Goal: Book appointment/travel/reservation

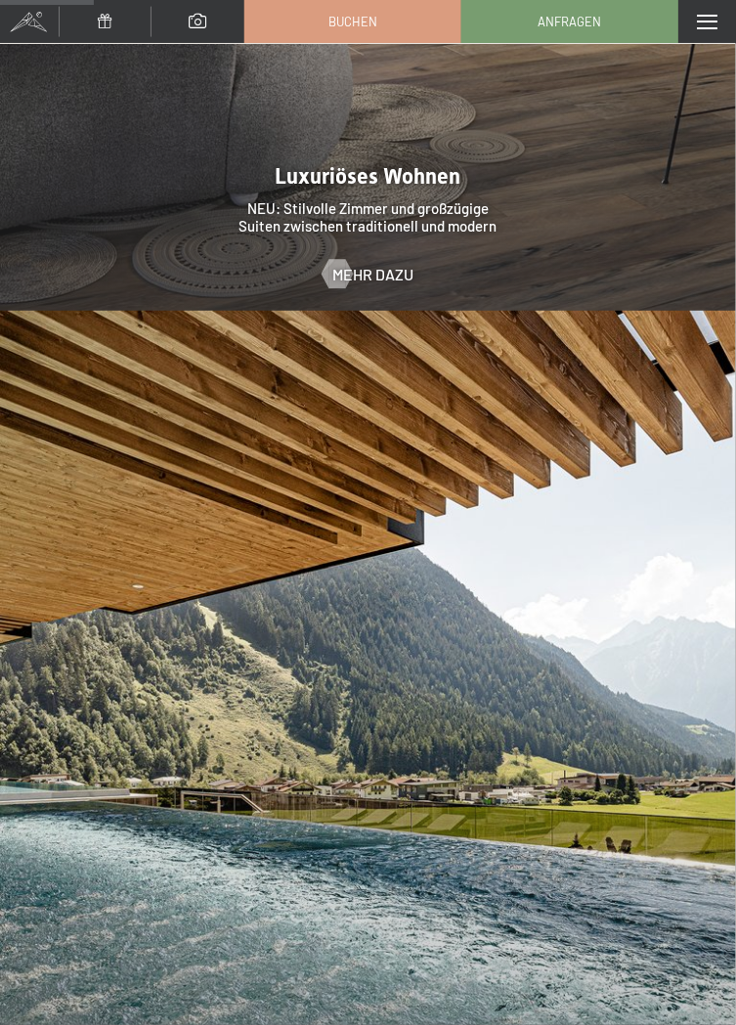
scroll to position [2304, 0]
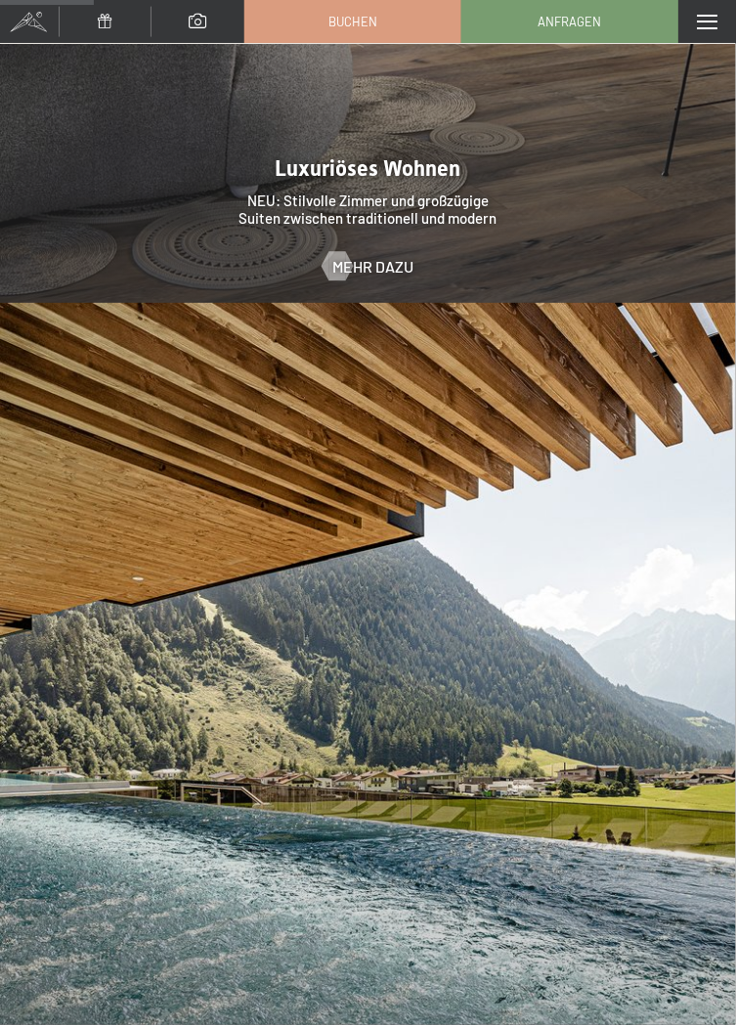
click at [702, 20] on span at bounding box center [707, 22] width 21 height 15
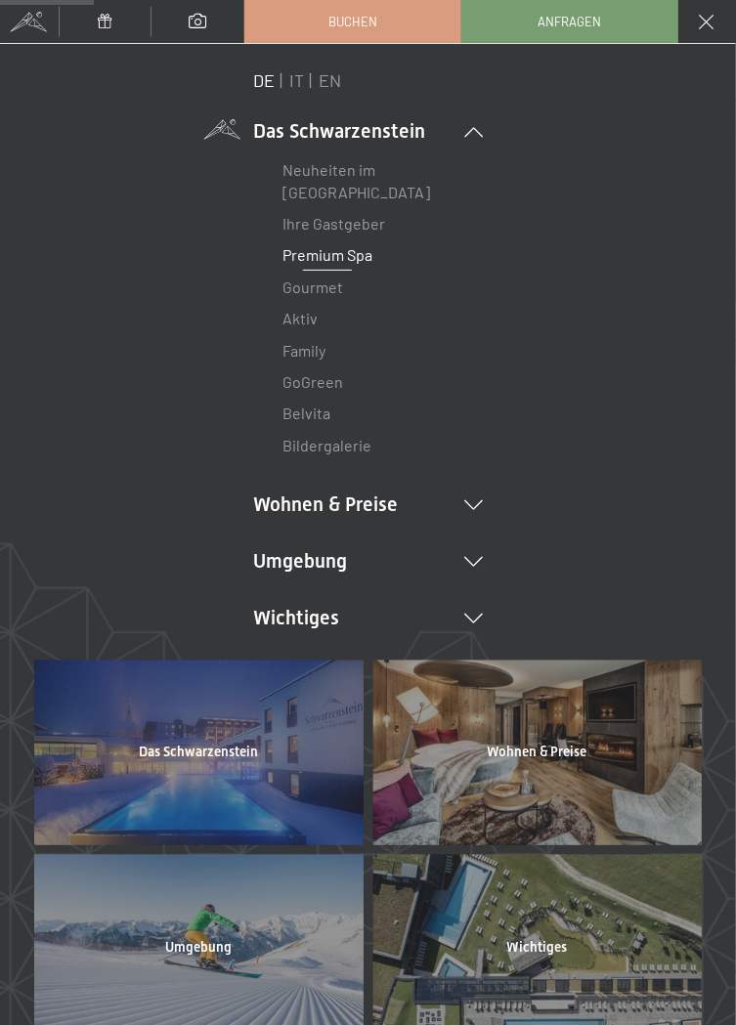
click at [340, 254] on link "Premium Spa" at bounding box center [328, 254] width 90 height 19
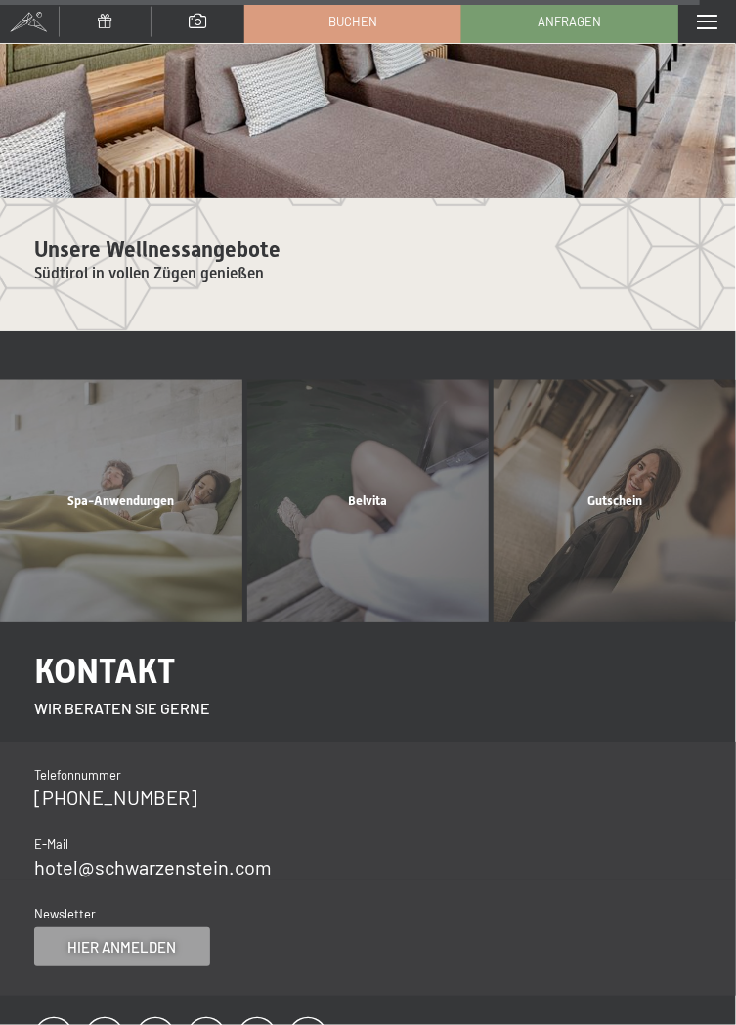
scroll to position [10221, 0]
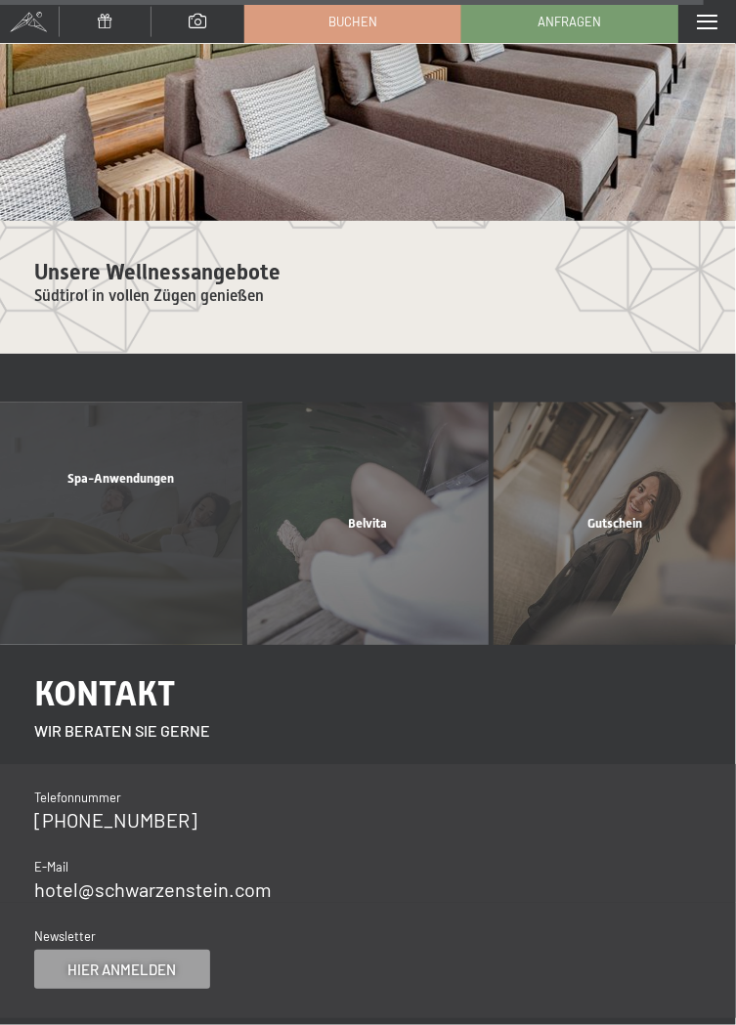
click at [120, 516] on div "Spa-Anwendungen Mehr erfahren" at bounding box center [121, 524] width 247 height 242
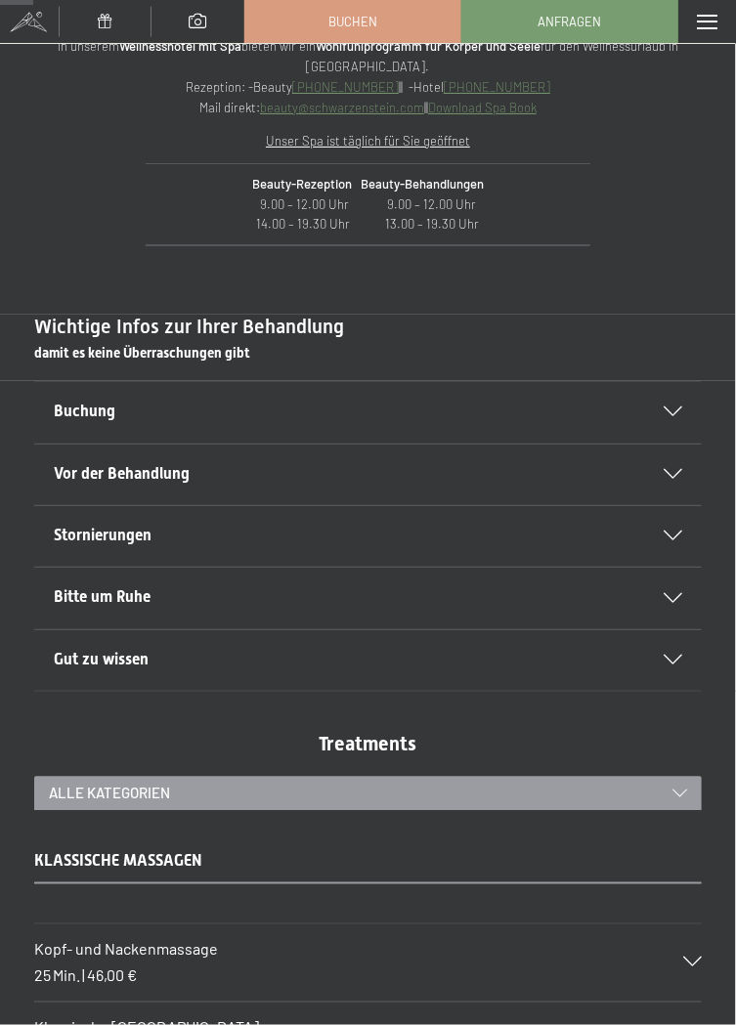
scroll to position [669, 0]
click at [676, 407] on div "Buchung" at bounding box center [368, 413] width 629 height 61
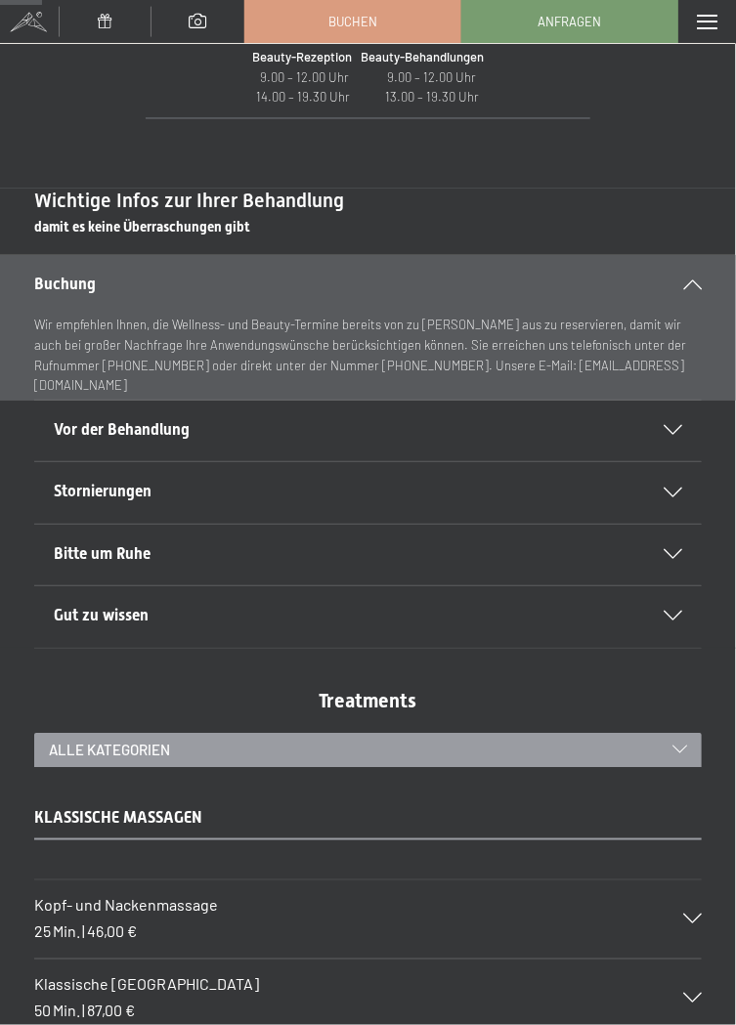
scroll to position [848, 0]
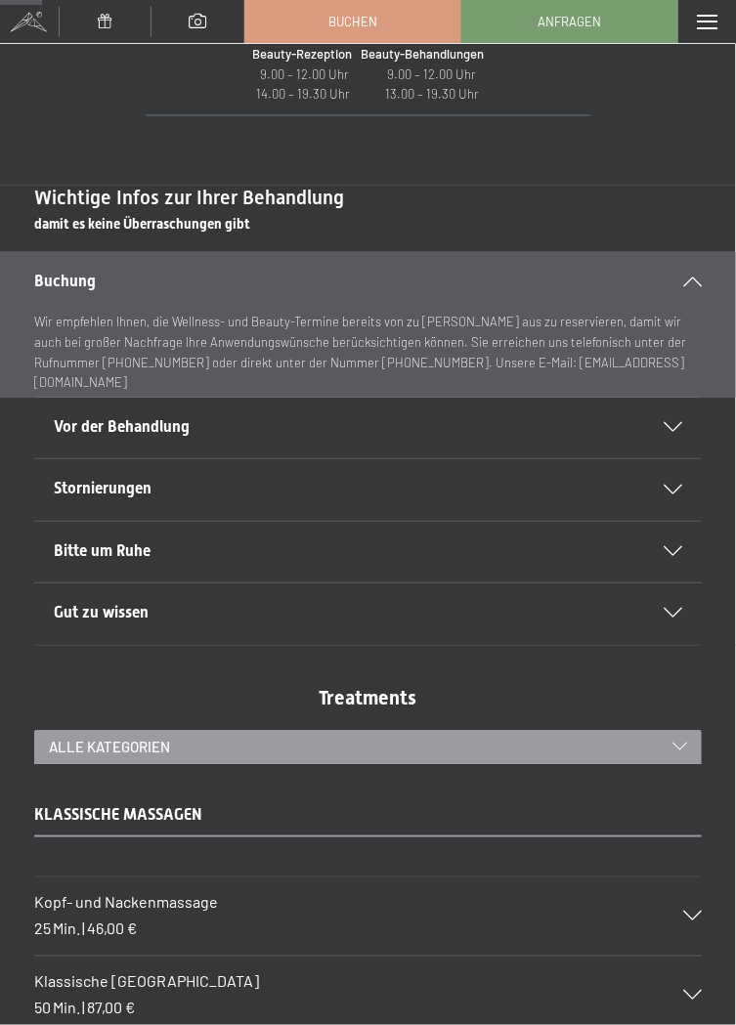
click at [662, 425] on div at bounding box center [660, 428] width 43 height 10
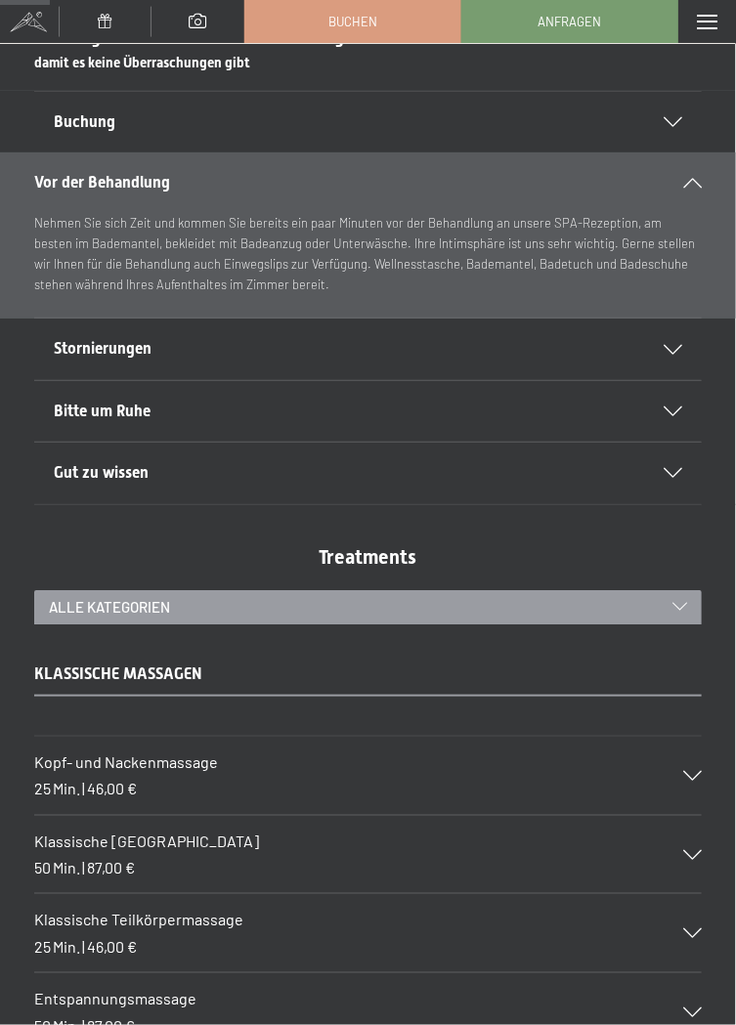
scroll to position [1012, 0]
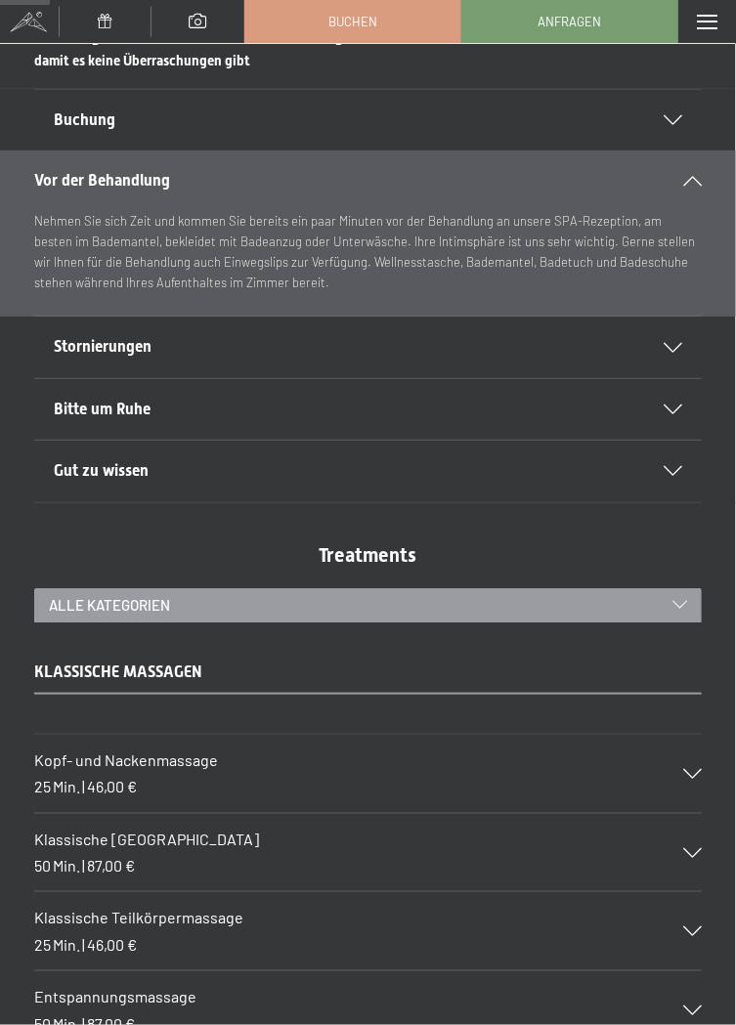
click at [662, 350] on div at bounding box center [660, 348] width 43 height 10
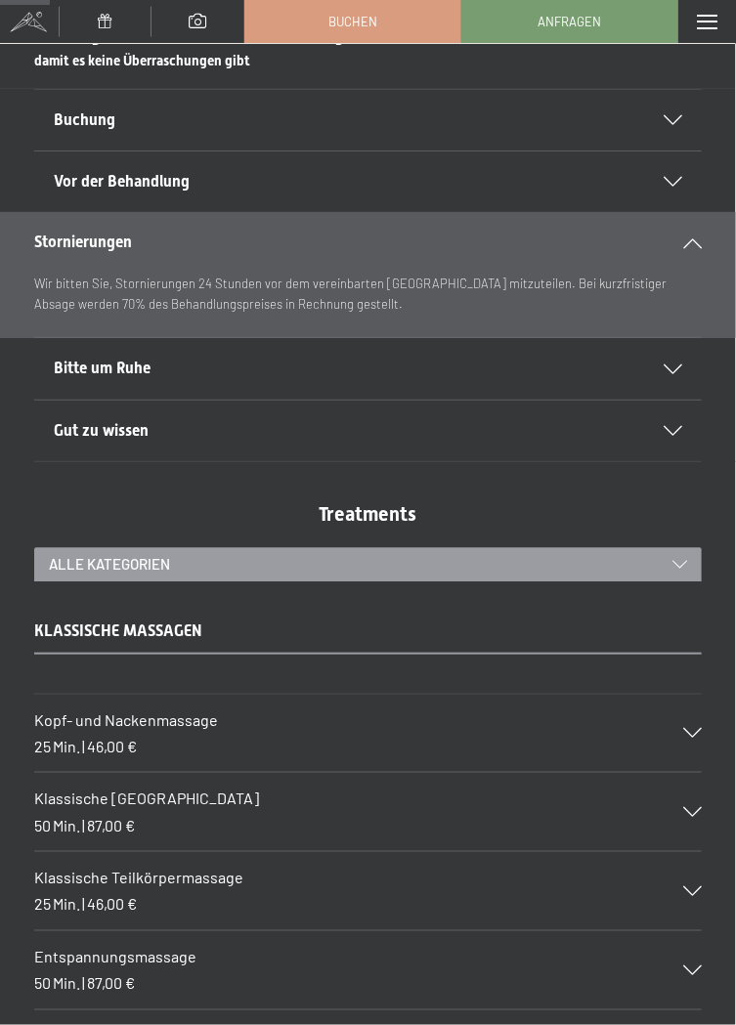
click at [676, 367] on icon at bounding box center [673, 370] width 19 height 10
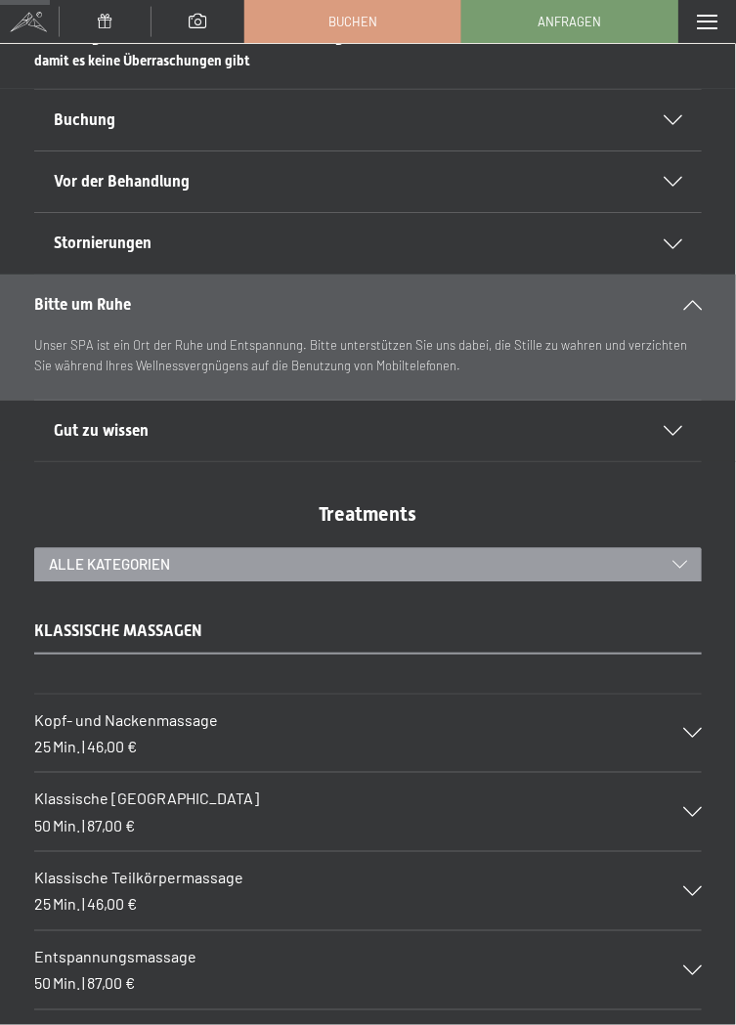
click at [660, 429] on div at bounding box center [660, 431] width 43 height 10
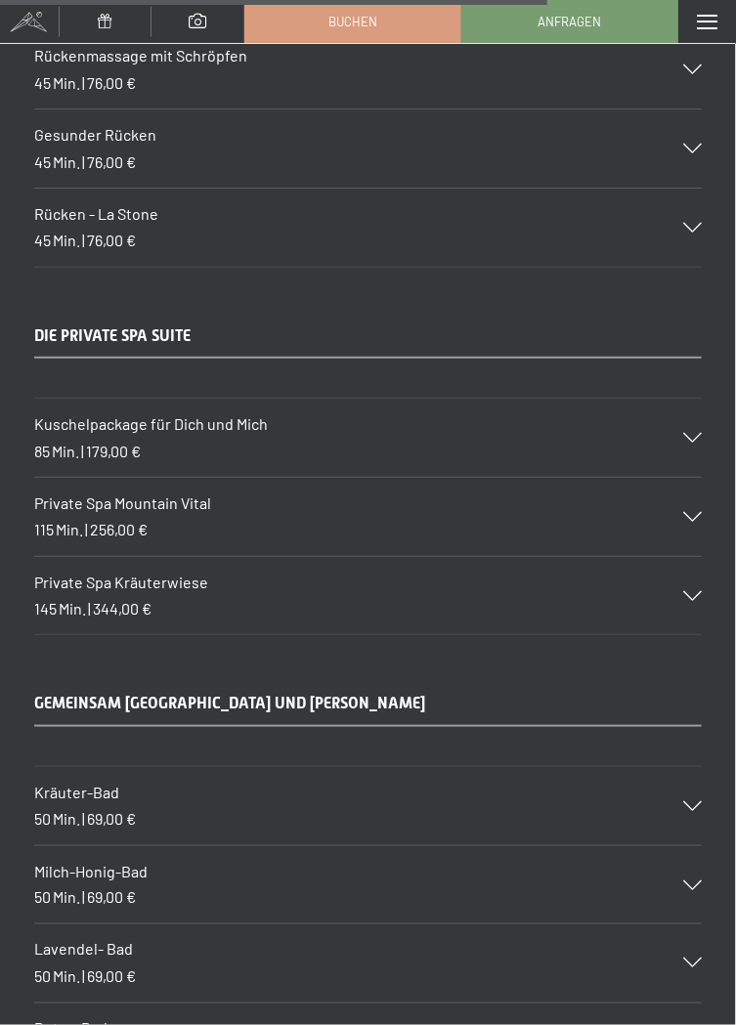
scroll to position [11076, 0]
click at [95, 441] on span "179,00 €" at bounding box center [113, 450] width 55 height 19
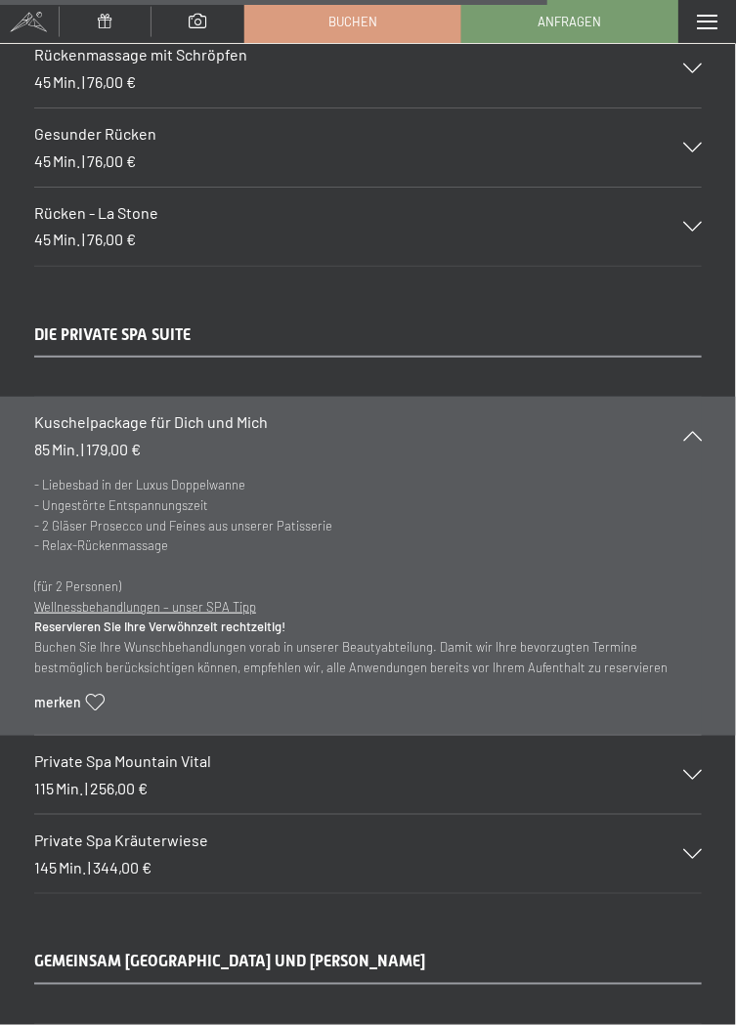
click at [698, 431] on icon at bounding box center [692, 436] width 19 height 10
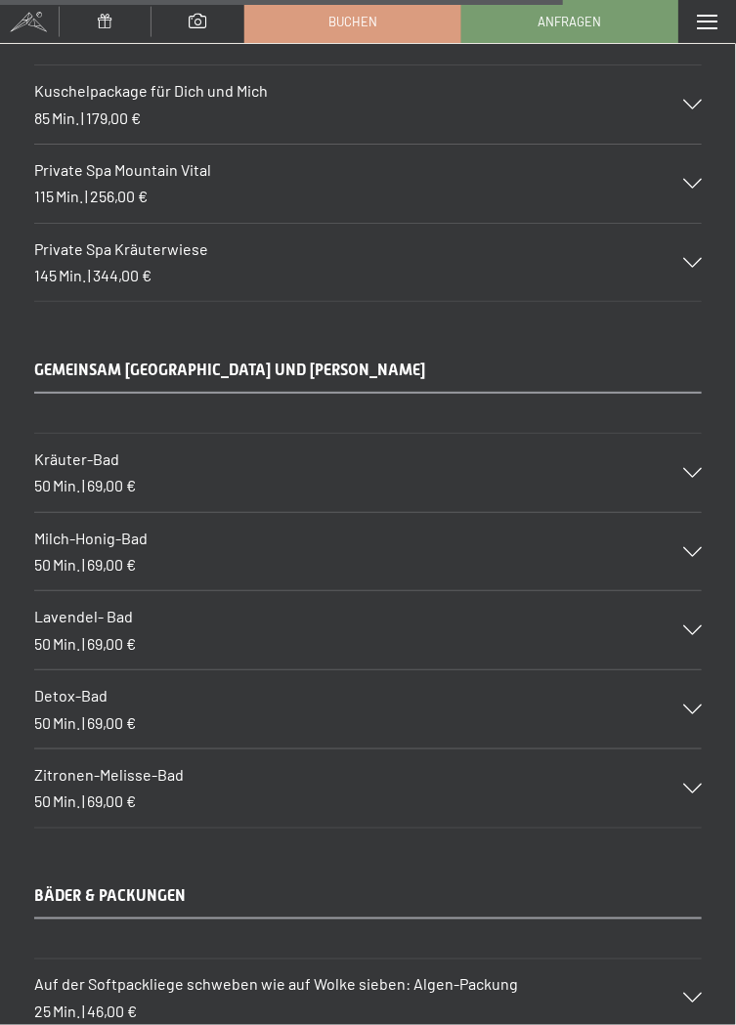
scroll to position [11409, 0]
click at [63, 688] on span "Detox-Bad" at bounding box center [70, 695] width 73 height 19
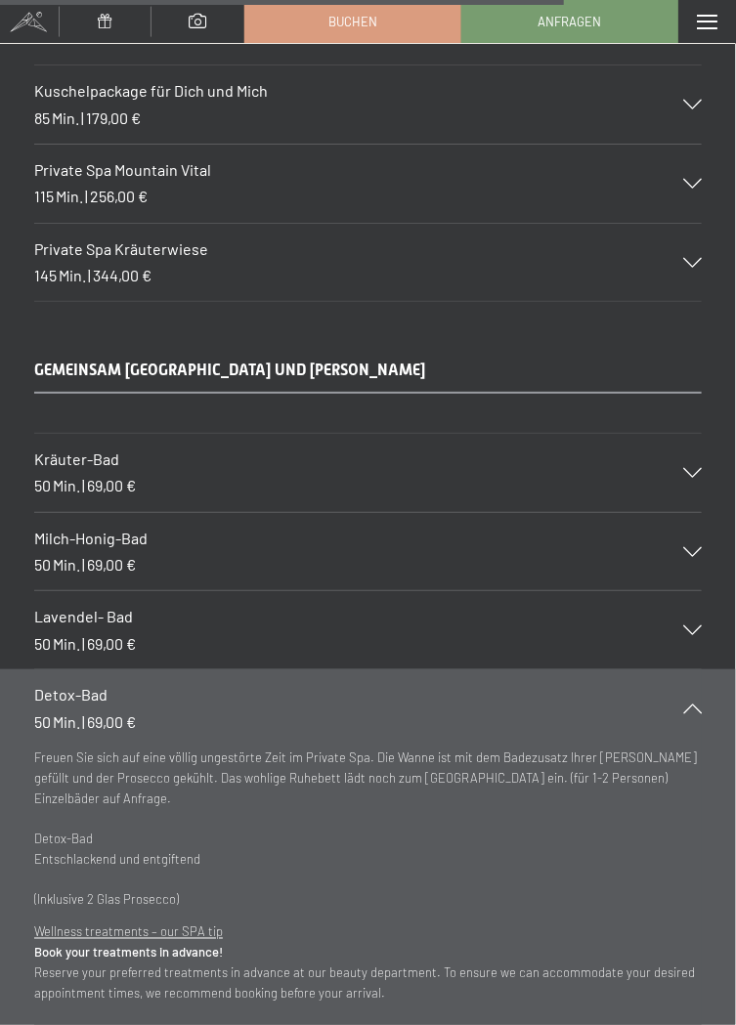
click at [691, 704] on icon at bounding box center [692, 709] width 19 height 10
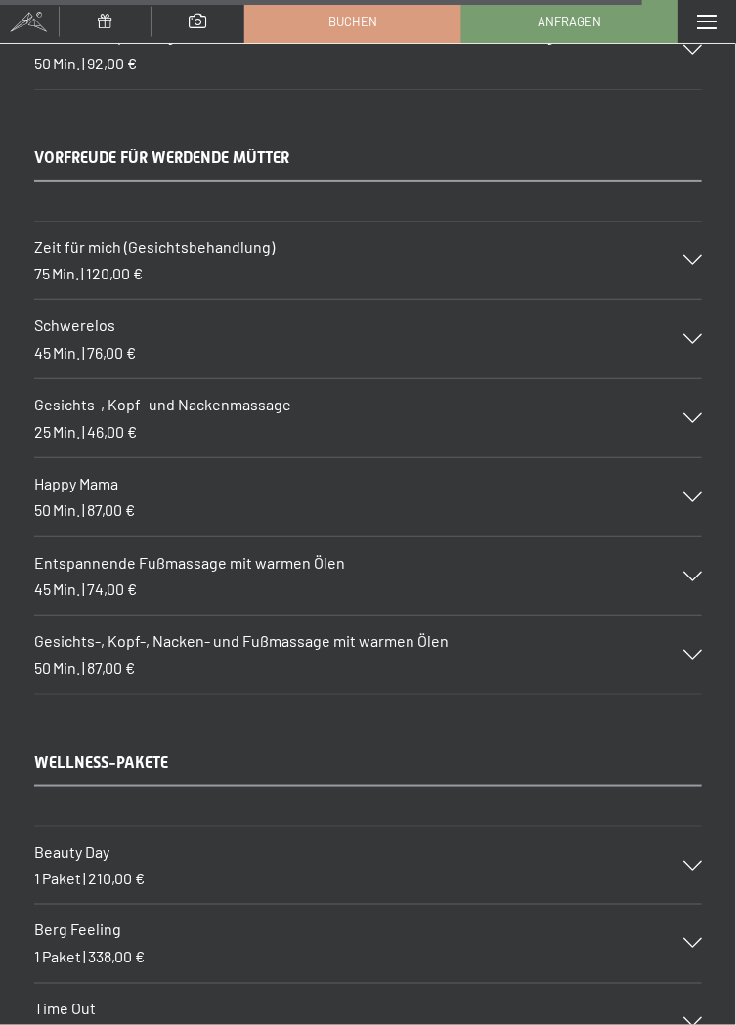
scroll to position [12989, 0]
click at [73, 475] on span "Happy Mama" at bounding box center [76, 483] width 84 height 19
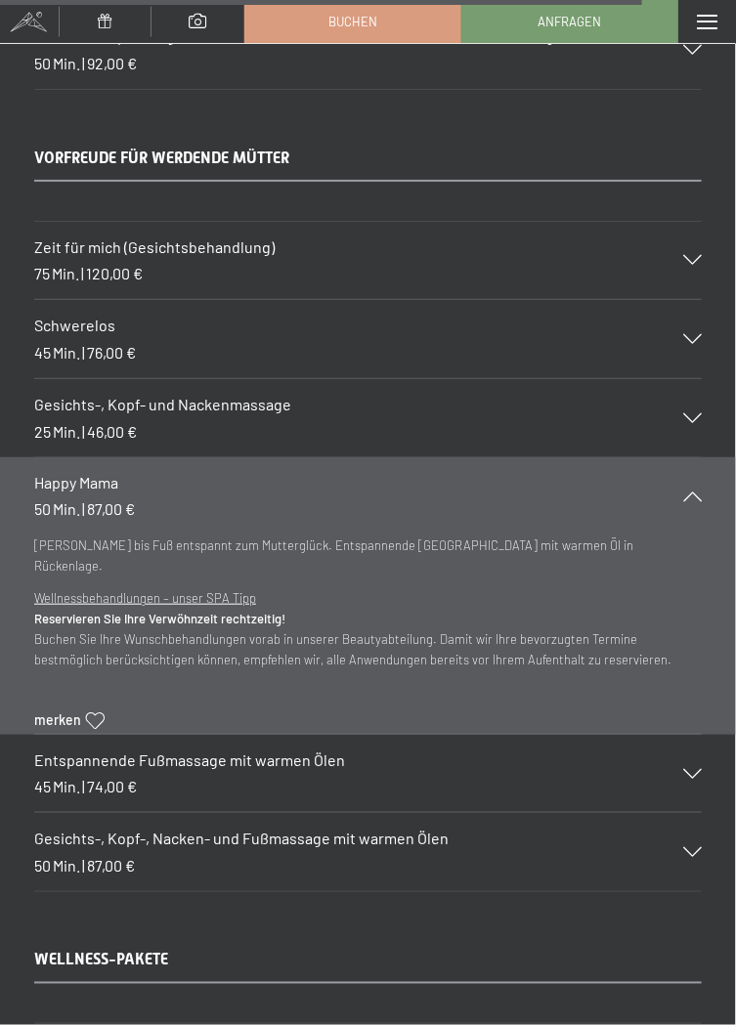
click at [61, 855] on div "50 Min. | 87,00 €" at bounding box center [84, 866] width 101 height 22
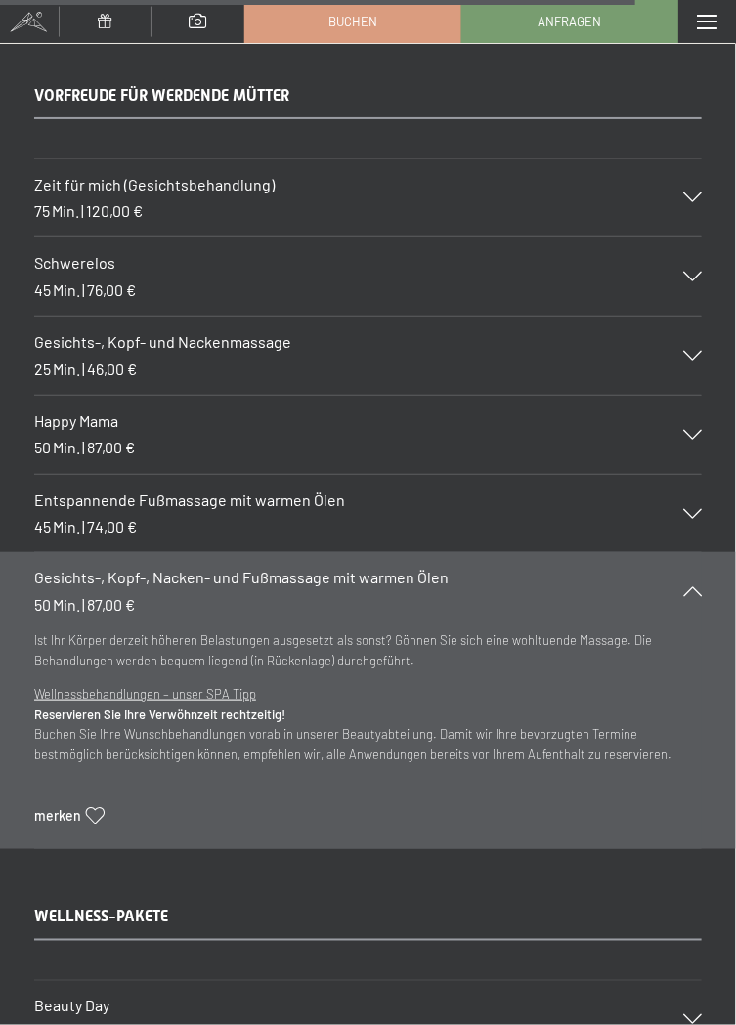
scroll to position [13053, 0]
click at [691, 580] on div "Gesichts-, [PERSON_NAME]-, Nacken- und Fußmassage mit [PERSON_NAME] 50 Min. | 8…" at bounding box center [368, 590] width 668 height 78
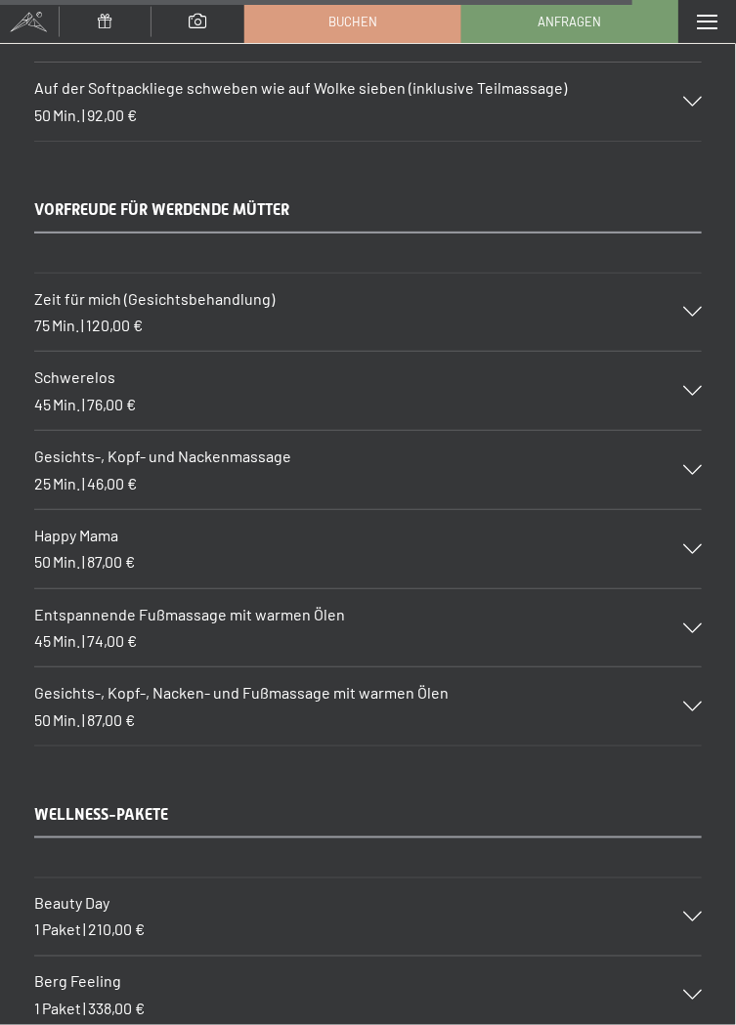
scroll to position [12937, 0]
click at [47, 369] on span "Schwerelos" at bounding box center [74, 378] width 81 height 19
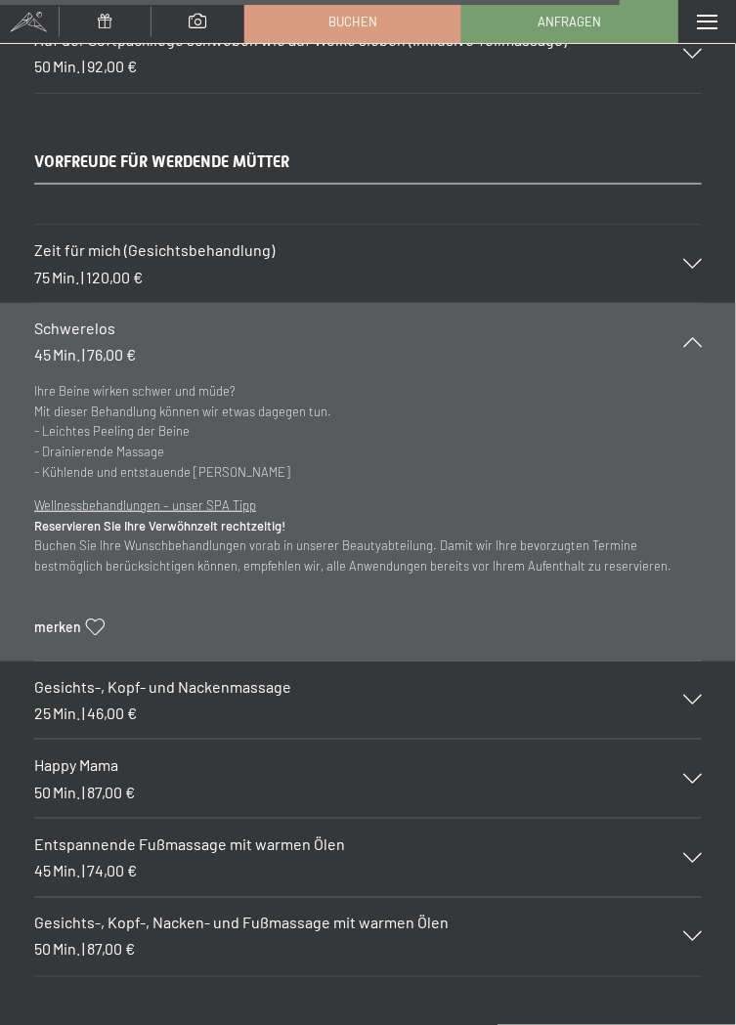
scroll to position [12888, 0]
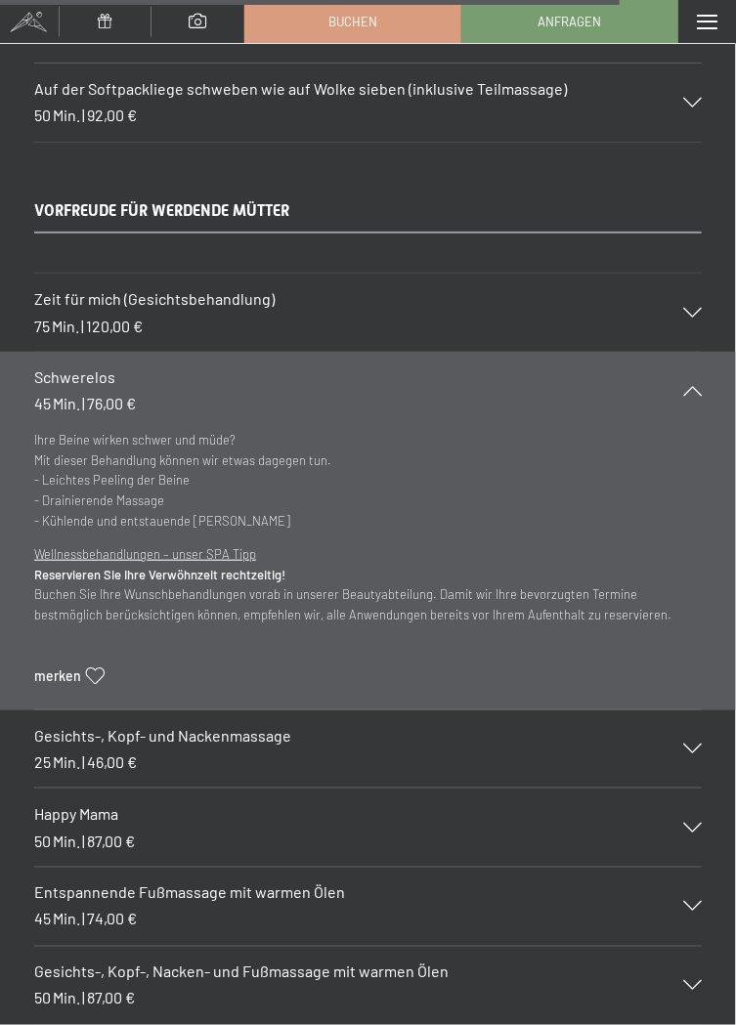
click at [65, 317] on span "Min." at bounding box center [65, 326] width 27 height 19
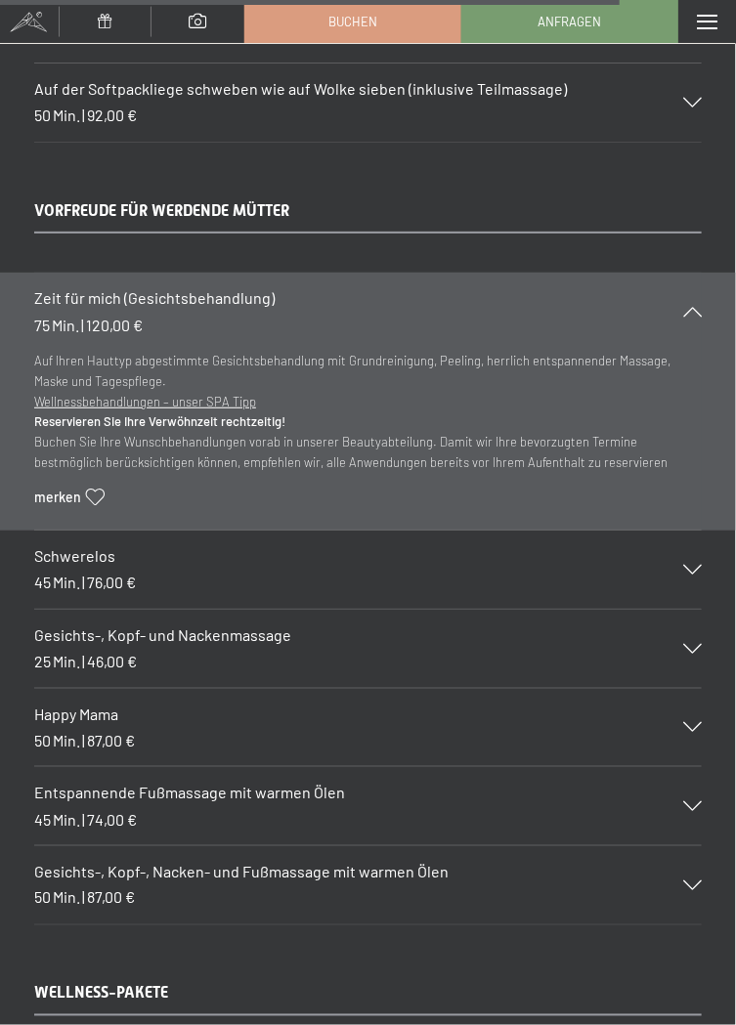
click at [701, 282] on div "Zeit für mich (Gesichtsbehandlung) 75 Min. | 120,00 €" at bounding box center [368, 312] width 668 height 78
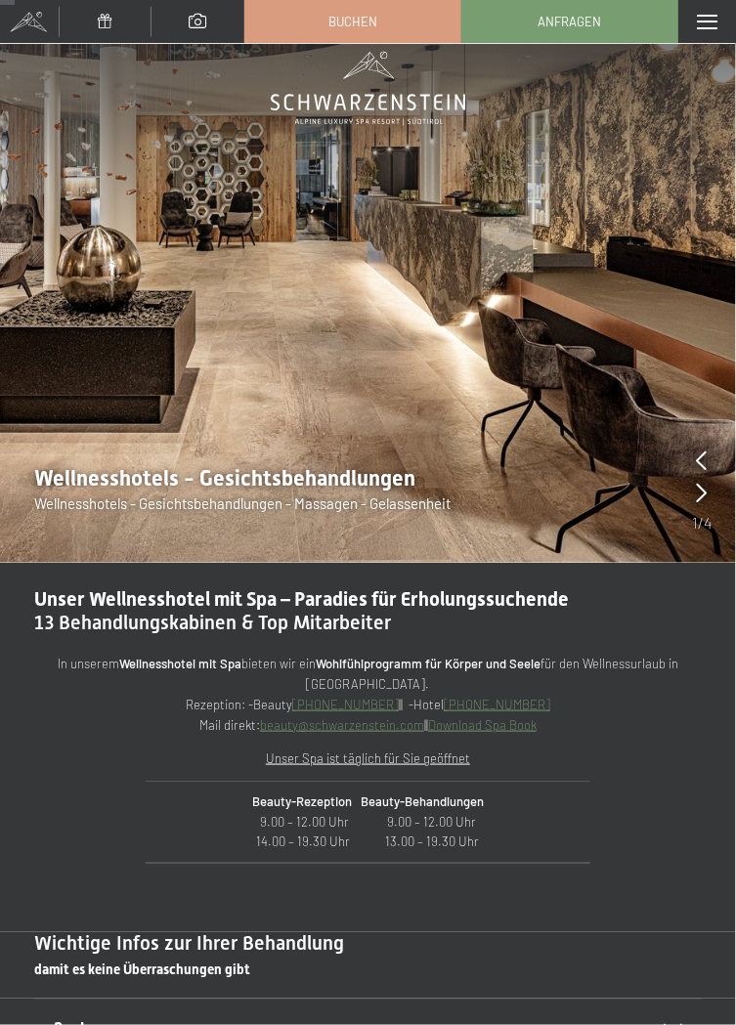
scroll to position [0, 0]
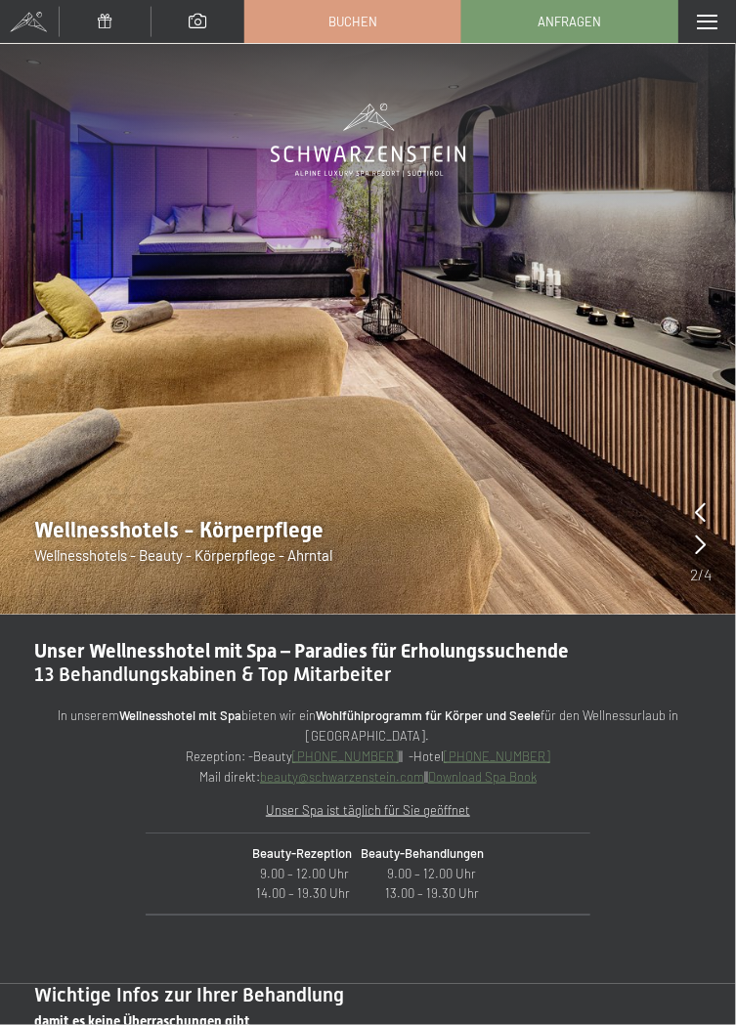
click at [715, 31] on div "Menü" at bounding box center [707, 21] width 58 height 43
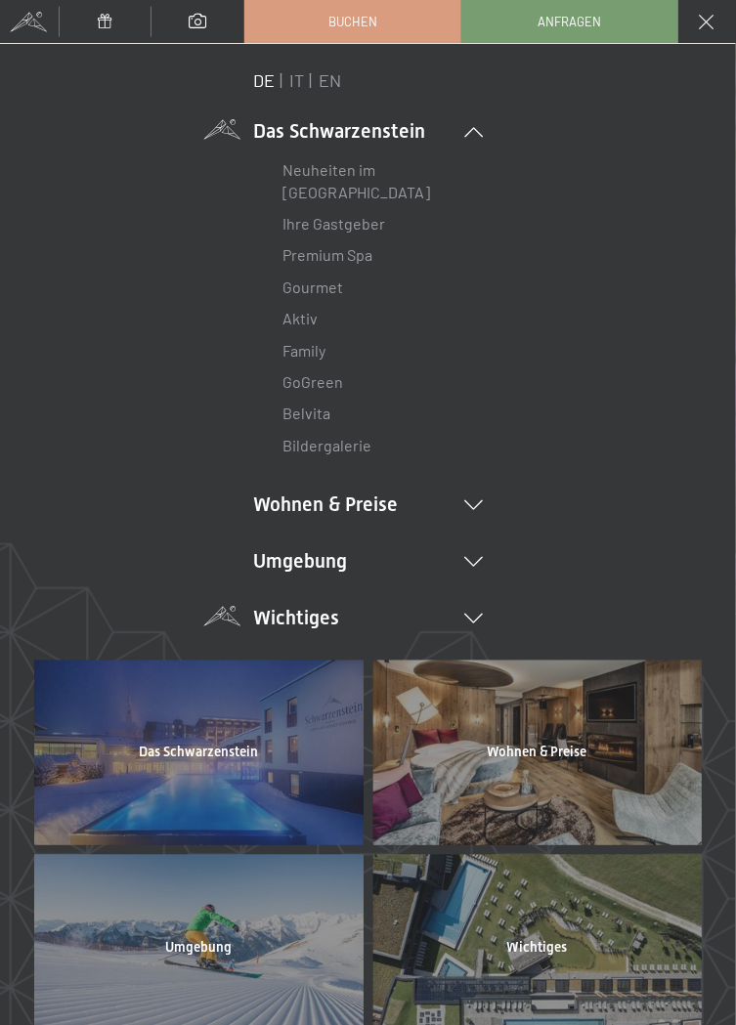
click at [343, 620] on li "Wichtiges Lage & Anreise Online bezahlen Webcam & Wetter Downloads" at bounding box center [368, 617] width 230 height 27
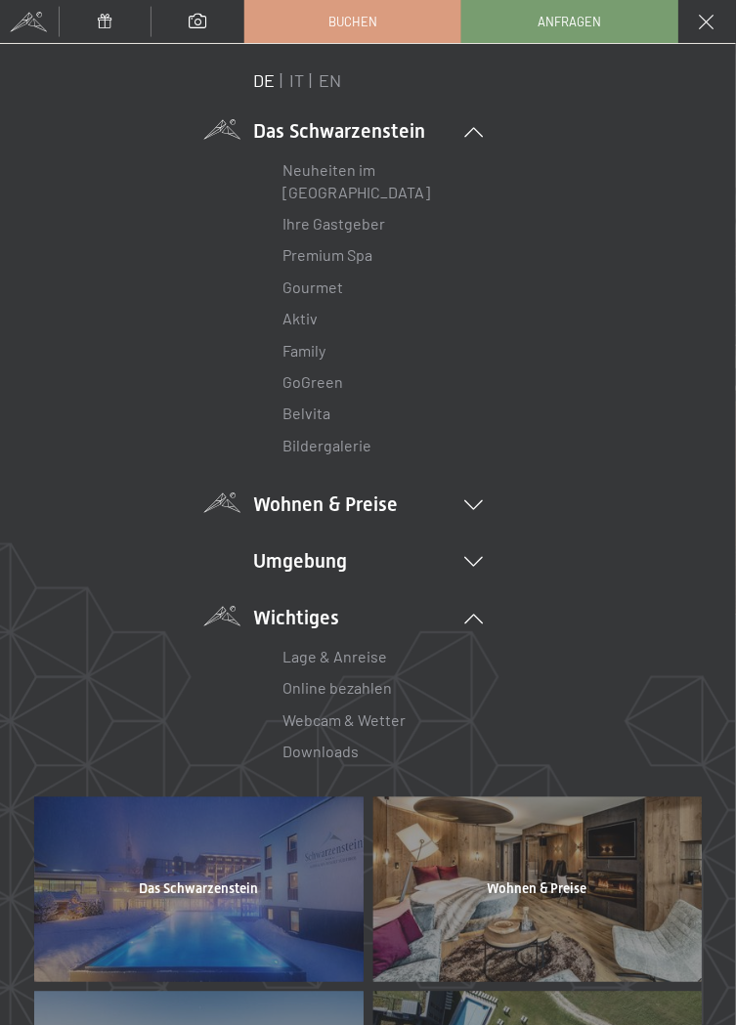
click at [471, 496] on li "Wohnen & Preise Inklusivleistungen [PERSON_NAME] & Preise Liste Angebote Liste …" at bounding box center [368, 504] width 230 height 27
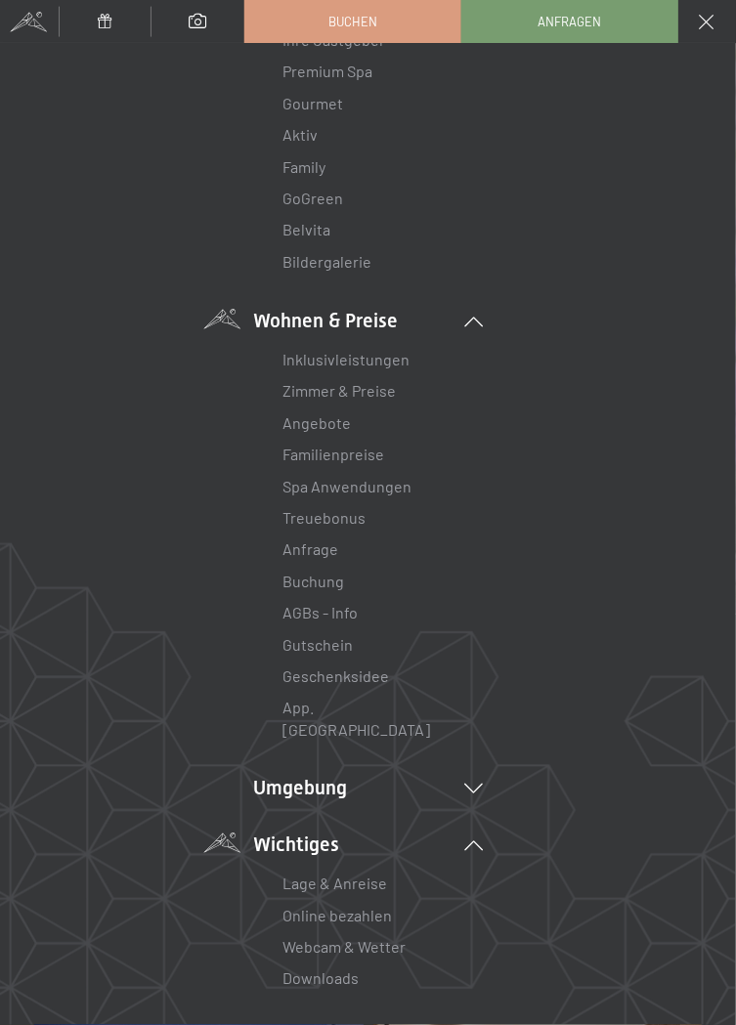
scroll to position [185, 0]
click at [339, 584] on link "Buchung" at bounding box center [314, 580] width 62 height 19
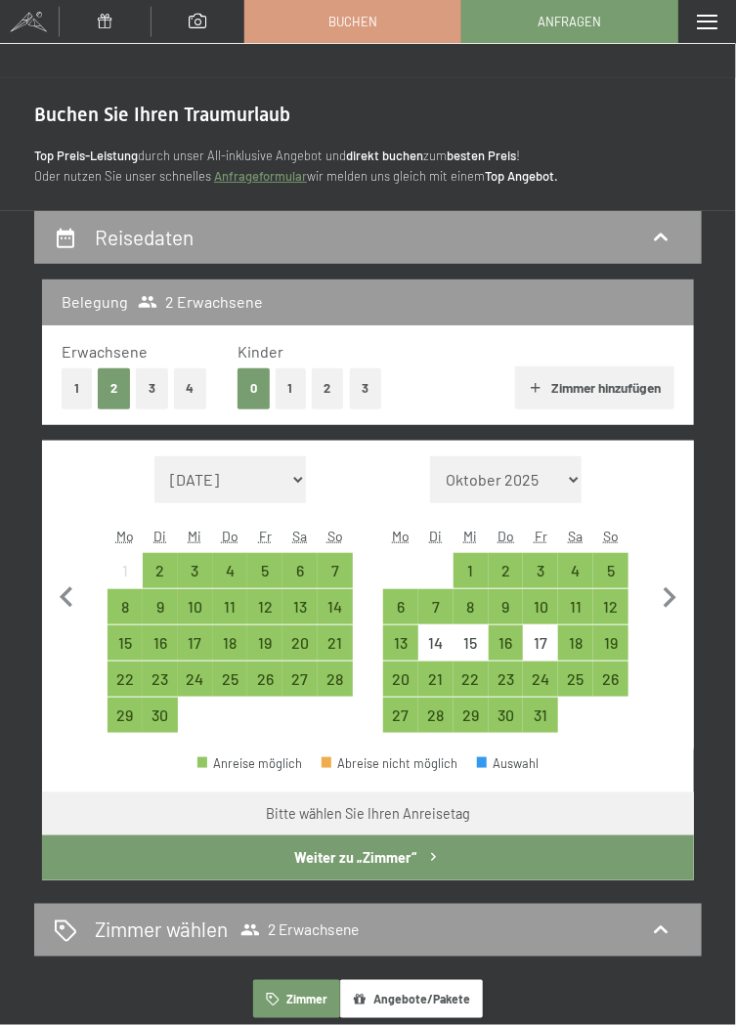
click at [712, 39] on div "Menü" at bounding box center [707, 21] width 58 height 43
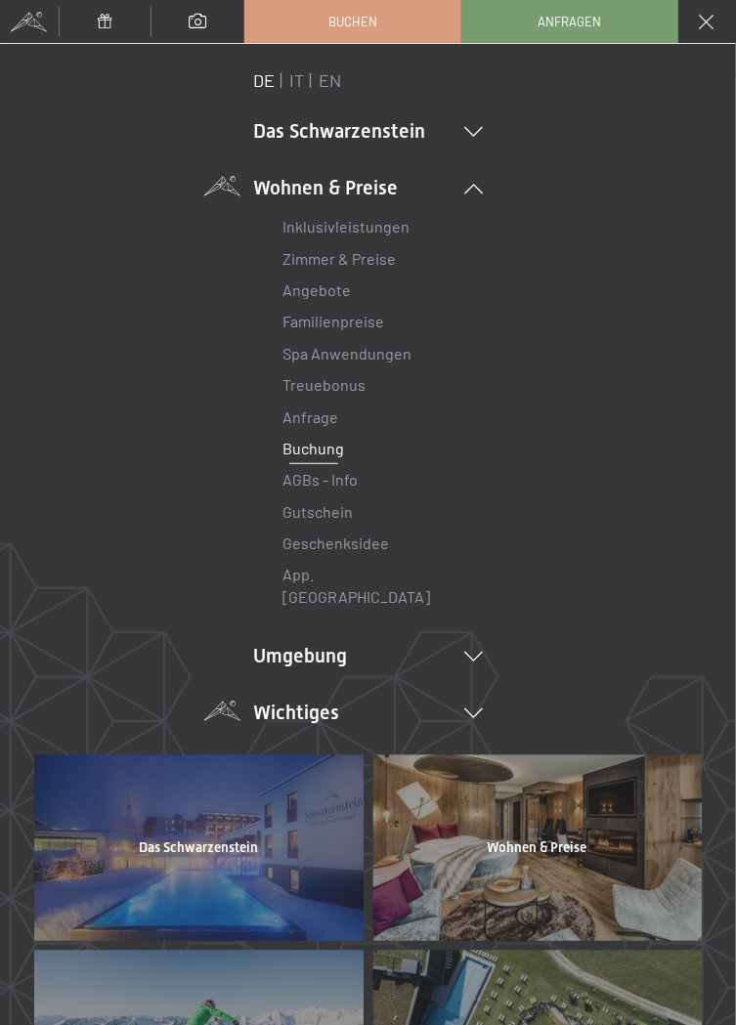
click at [278, 701] on li "Wichtiges Lage & Anreise Online bezahlen Webcam & Wetter Downloads" at bounding box center [368, 712] width 230 height 27
